Goal: Transaction & Acquisition: Purchase product/service

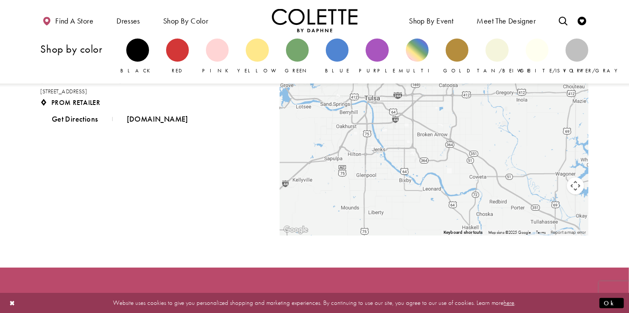
click at [324, 47] on div "Blue" at bounding box center [337, 56] width 40 height 45
click at [334, 48] on div "Primary block" at bounding box center [337, 50] width 23 height 23
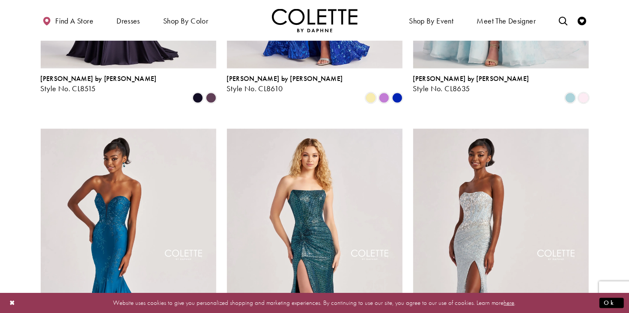
scroll to position [932, 0]
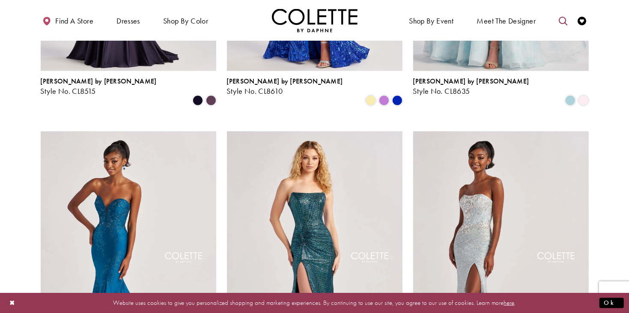
click at [558, 22] on link "Toggle search" at bounding box center [562, 21] width 13 height 24
click at [534, 25] on input "Search" at bounding box center [519, 21] width 103 height 13
type input "*****"
